Goal: Task Accomplishment & Management: Use online tool/utility

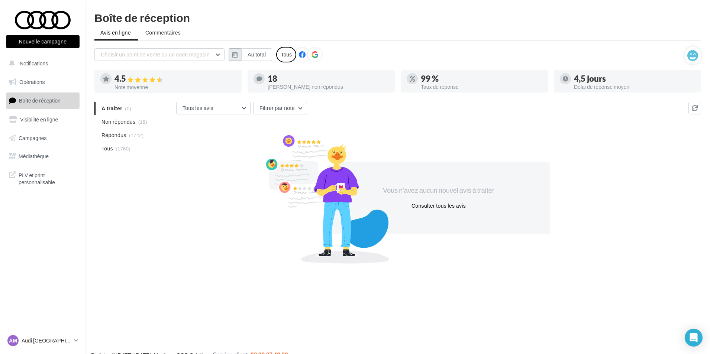
click at [230, 55] on button "button" at bounding box center [235, 54] width 13 height 13
click at [267, 77] on span "Octobre" at bounding box center [265, 75] width 19 height 6
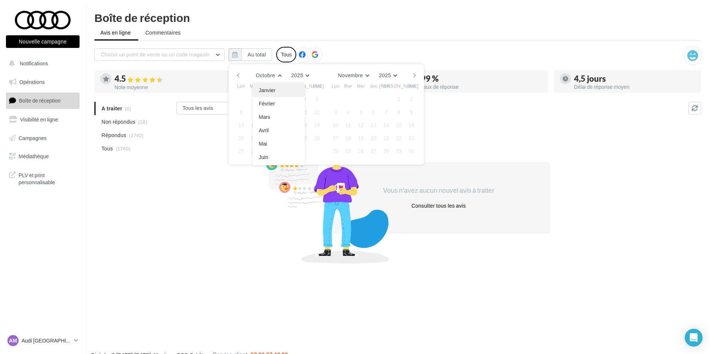
click at [268, 93] on span "Janvier" at bounding box center [267, 90] width 17 height 6
click at [361, 74] on button "Février" at bounding box center [354, 75] width 29 height 10
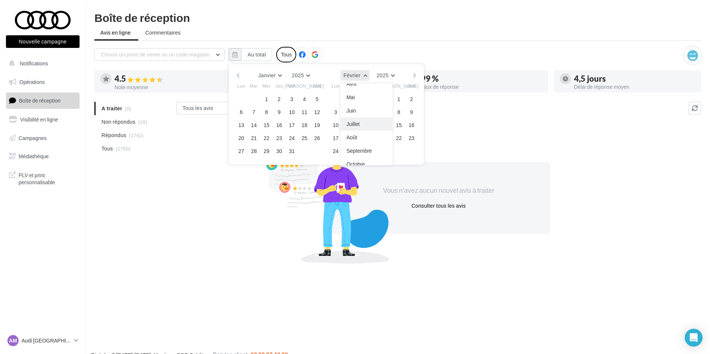
scroll to position [74, 0]
click at [364, 141] on button "Octobre" at bounding box center [366, 136] width 52 height 13
click at [387, 95] on button "3" at bounding box center [386, 99] width 11 height 11
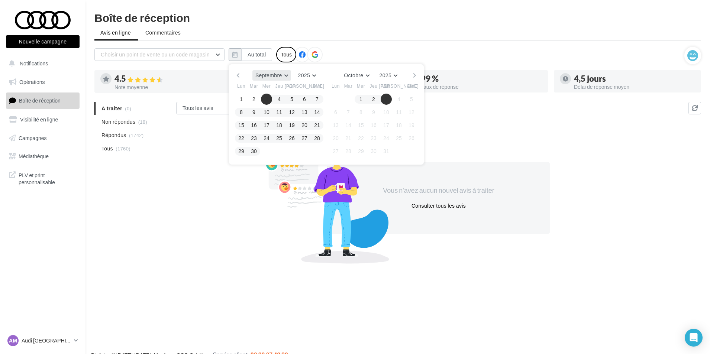
click at [262, 76] on span "Septembre" at bounding box center [268, 75] width 27 height 6
click at [269, 95] on button "Janvier" at bounding box center [278, 90] width 52 height 13
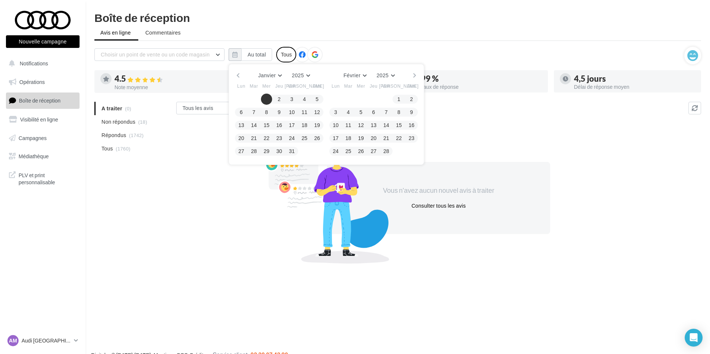
click at [269, 99] on button "1" at bounding box center [266, 99] width 11 height 11
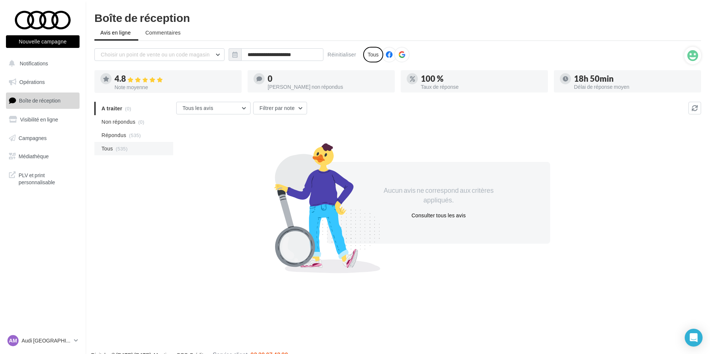
click at [118, 147] on span "(535)" at bounding box center [122, 149] width 12 height 6
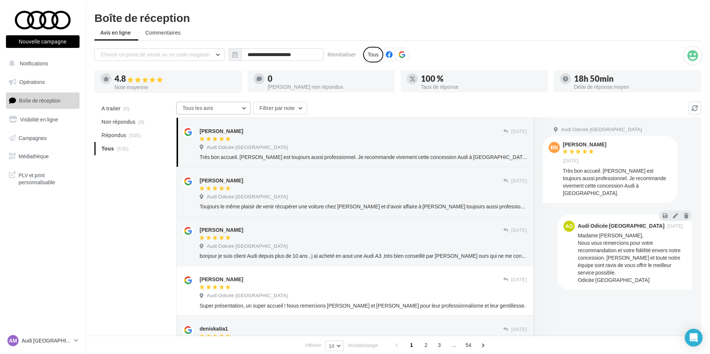
click at [232, 113] on button "Tous les avis" at bounding box center [213, 108] width 74 height 13
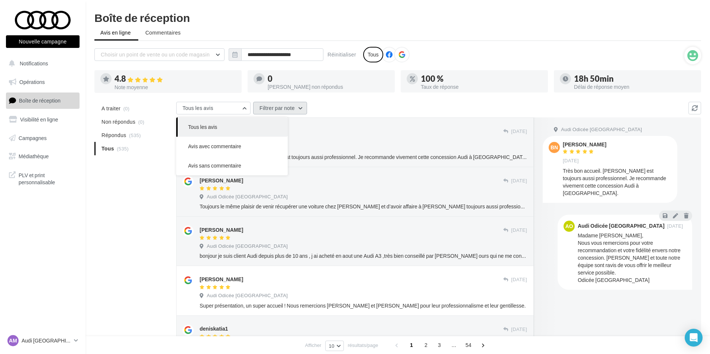
click at [287, 107] on button "Filtrer par note" at bounding box center [280, 108] width 54 height 13
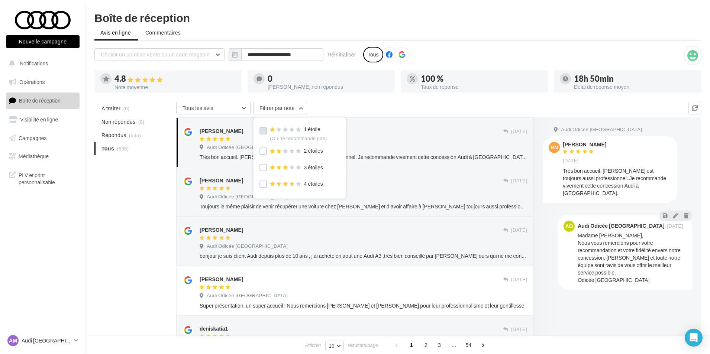
click at [263, 132] on label at bounding box center [262, 130] width 7 height 7
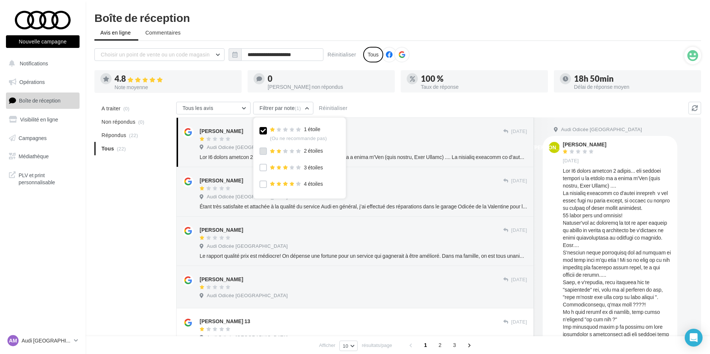
click at [264, 151] on label at bounding box center [262, 151] width 7 height 7
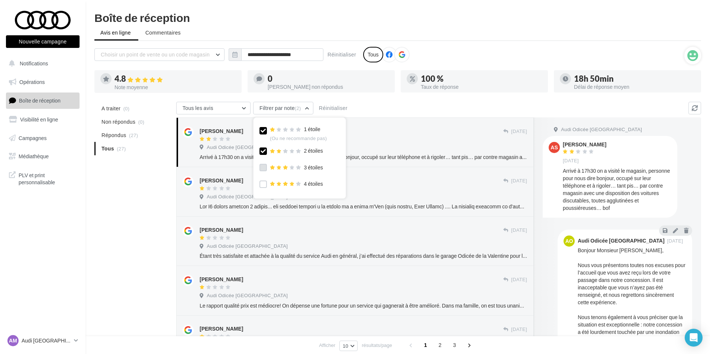
click at [263, 167] on label at bounding box center [262, 167] width 7 height 7
click at [125, 206] on div "A traiter (0) Non répondus (0) Répondus (30) Tous (30) Tous les avis Tous les a…" at bounding box center [397, 360] width 607 height 516
drag, startPoint x: 132, startPoint y: 193, endPoint x: 152, endPoint y: 203, distance: 22.8
click at [132, 194] on div "A traiter (0) Non répondus (0) Répondus (30) Tous (30) Tous les avis Tous les a…" at bounding box center [397, 360] width 607 height 516
click at [453, 348] on span "3" at bounding box center [455, 345] width 12 height 12
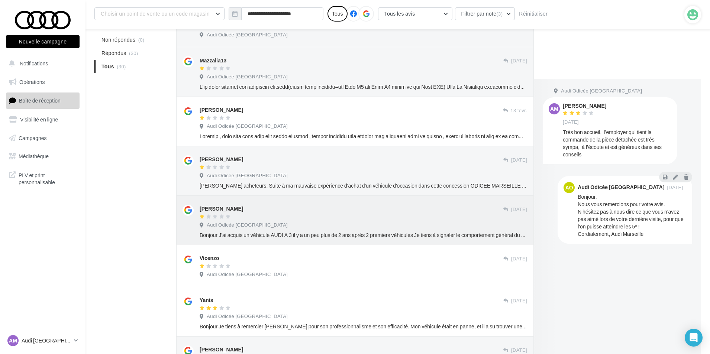
scroll to position [302, 0]
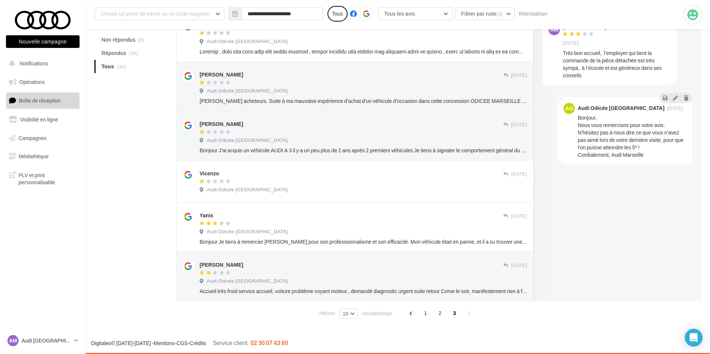
click at [146, 180] on div "A traiter (0) Non répondus (0) Répondus (30) Tous (30) Tous les avis Tous les a…" at bounding box center [397, 64] width 607 height 516
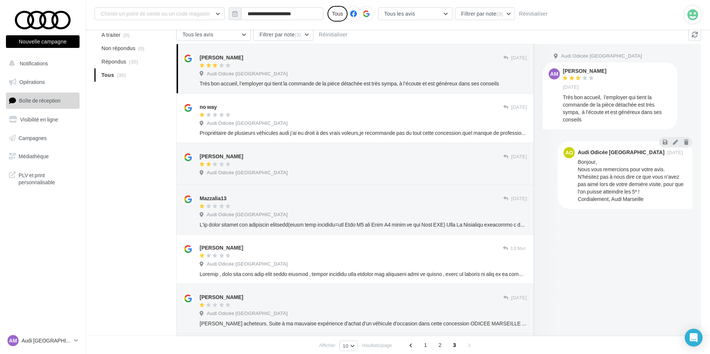
scroll to position [79, 0]
click at [300, 185] on div "Estelle Mayor 04/12/2024 Audi Odicée Marseille" at bounding box center [355, 164] width 358 height 42
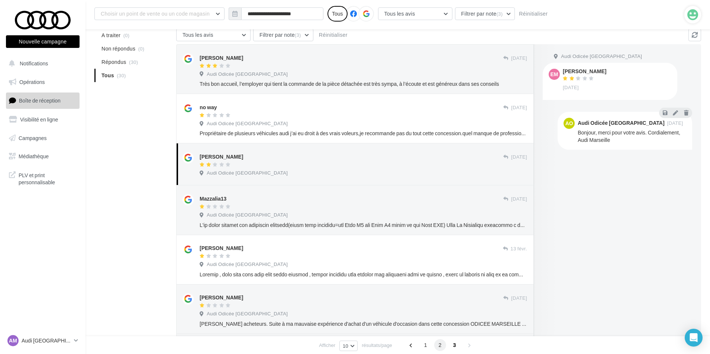
click at [437, 345] on span "2" at bounding box center [440, 345] width 12 height 12
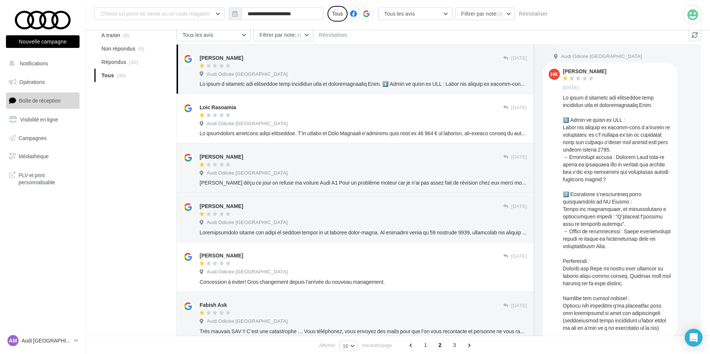
click at [132, 153] on div "A traiter (0) Non répondus (0) Répondus (30) Tous (30) Tous les avis Tous les a…" at bounding box center [397, 294] width 607 height 531
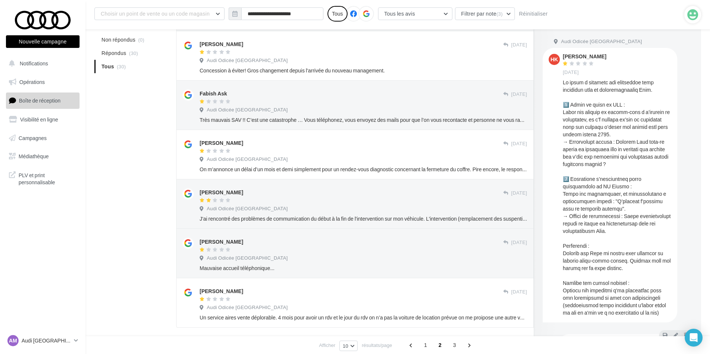
scroll to position [317, 0]
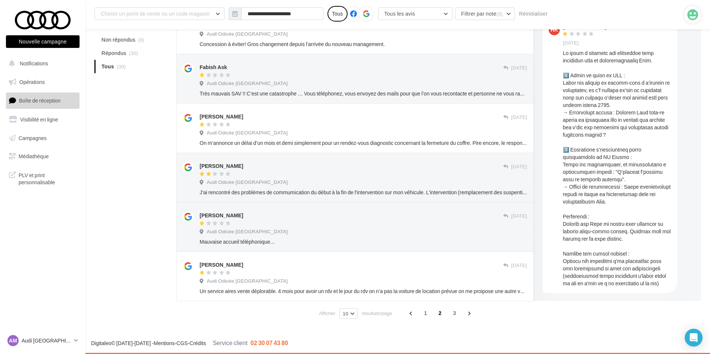
click at [114, 113] on div "A traiter (0) Non répondus (0) Répondus (30) Tous (30) Tous les avis Tous les a…" at bounding box center [397, 56] width 607 height 531
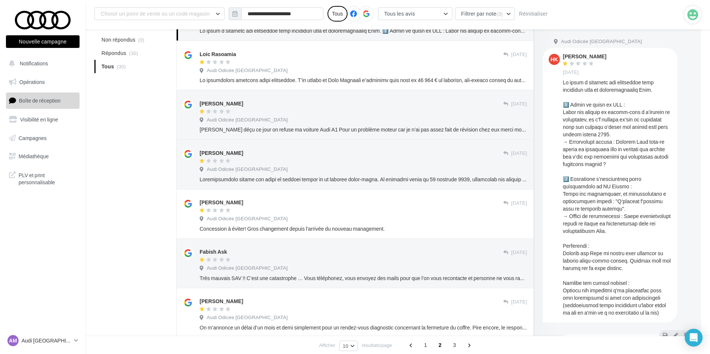
scroll to position [131, 0]
click at [92, 165] on div "**********" at bounding box center [397, 194] width 624 height 627
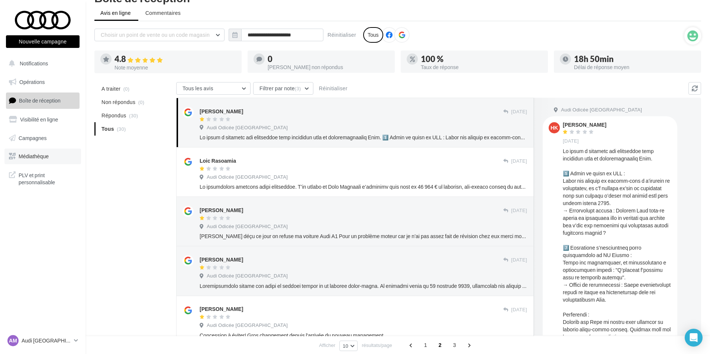
scroll to position [0, 0]
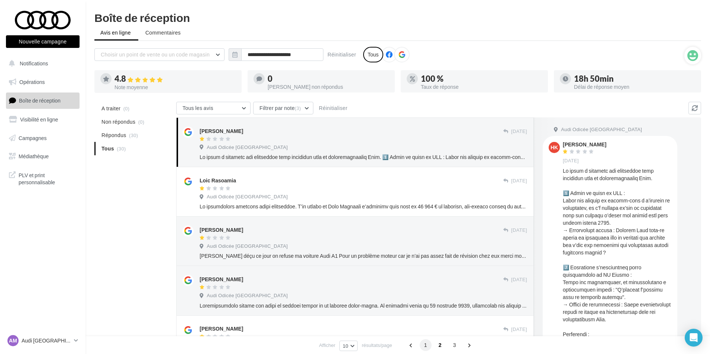
click at [428, 345] on span "1" at bounding box center [426, 345] width 12 height 12
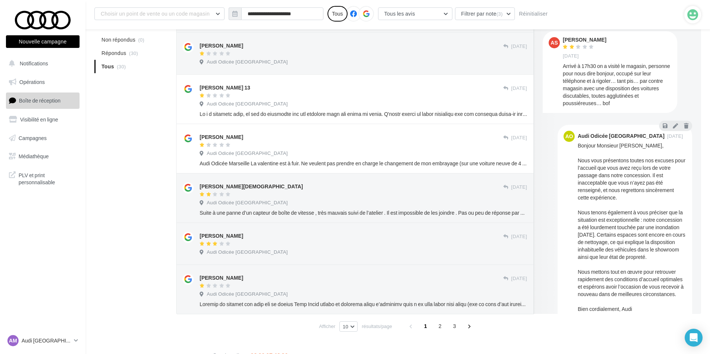
scroll to position [302, 0]
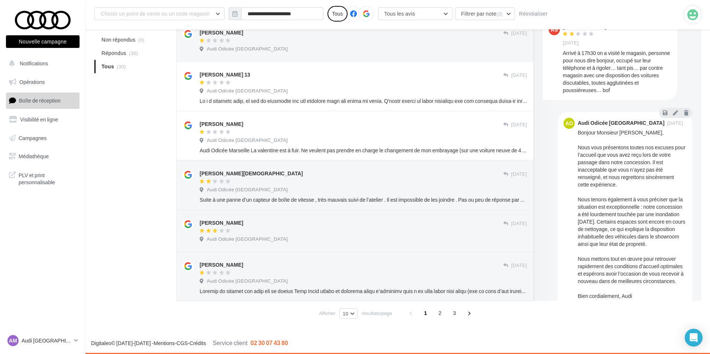
click at [132, 197] on div "A traiter (0) Non répondus (0) Répondus (30) Tous (30) Tous les avis Tous les a…" at bounding box center [397, 64] width 607 height 516
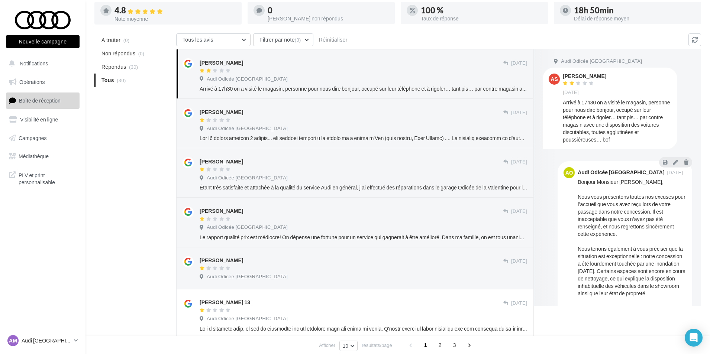
scroll to position [42, 0]
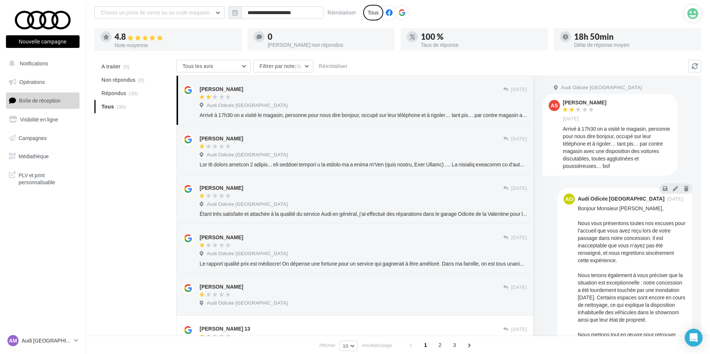
click at [129, 216] on div "A traiter (0) Non répondus (0) Répondus (30) Tous (30) Tous les avis Tous les a…" at bounding box center [397, 318] width 607 height 516
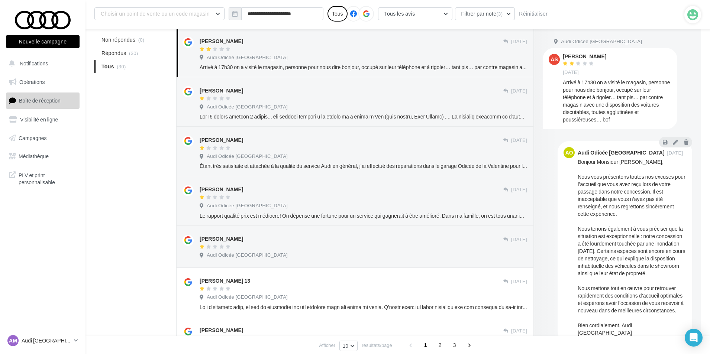
scroll to position [79, 0]
